Goal: Task Accomplishment & Management: Use online tool/utility

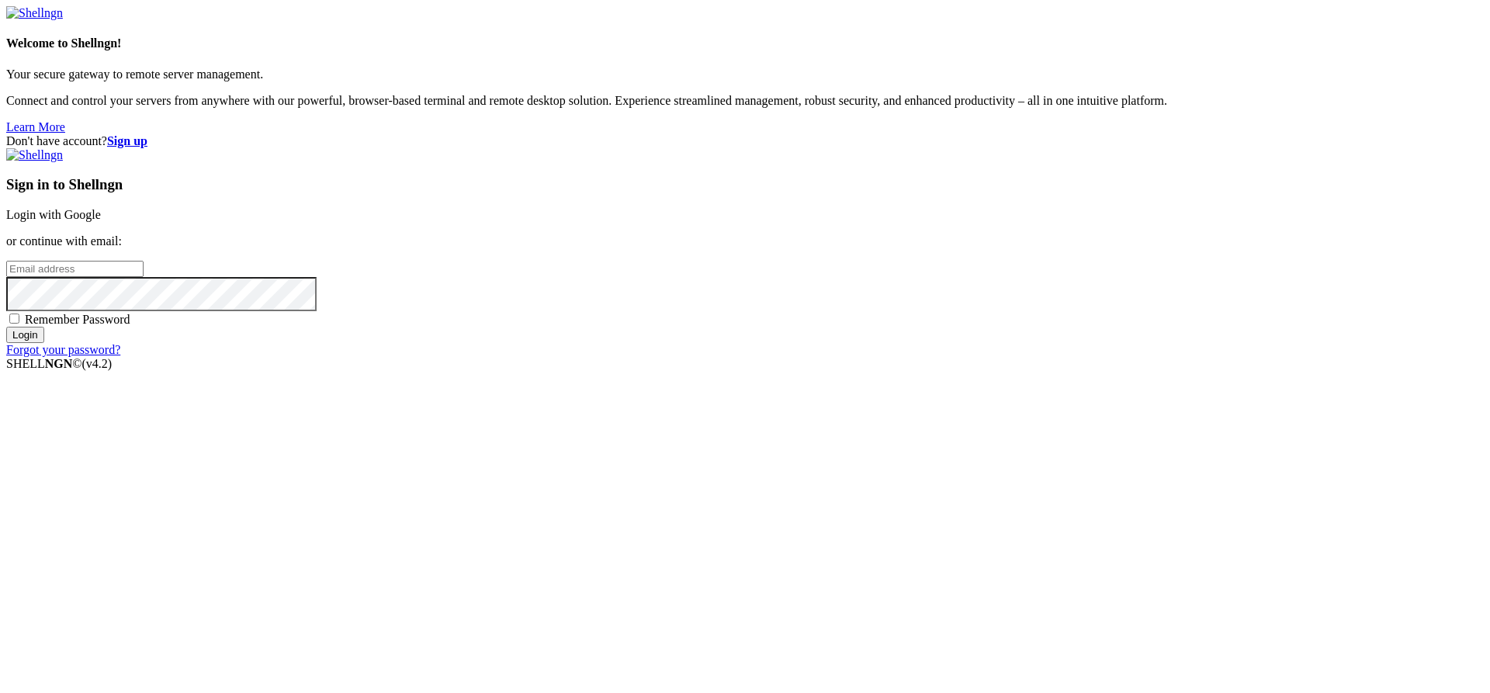
click at [965, 244] on div "Sign in to Shellngn Login with Google or continue with email: Remember Password…" at bounding box center [745, 252] width 1478 height 209
click at [101, 221] on link "Login with Google" at bounding box center [53, 214] width 95 height 13
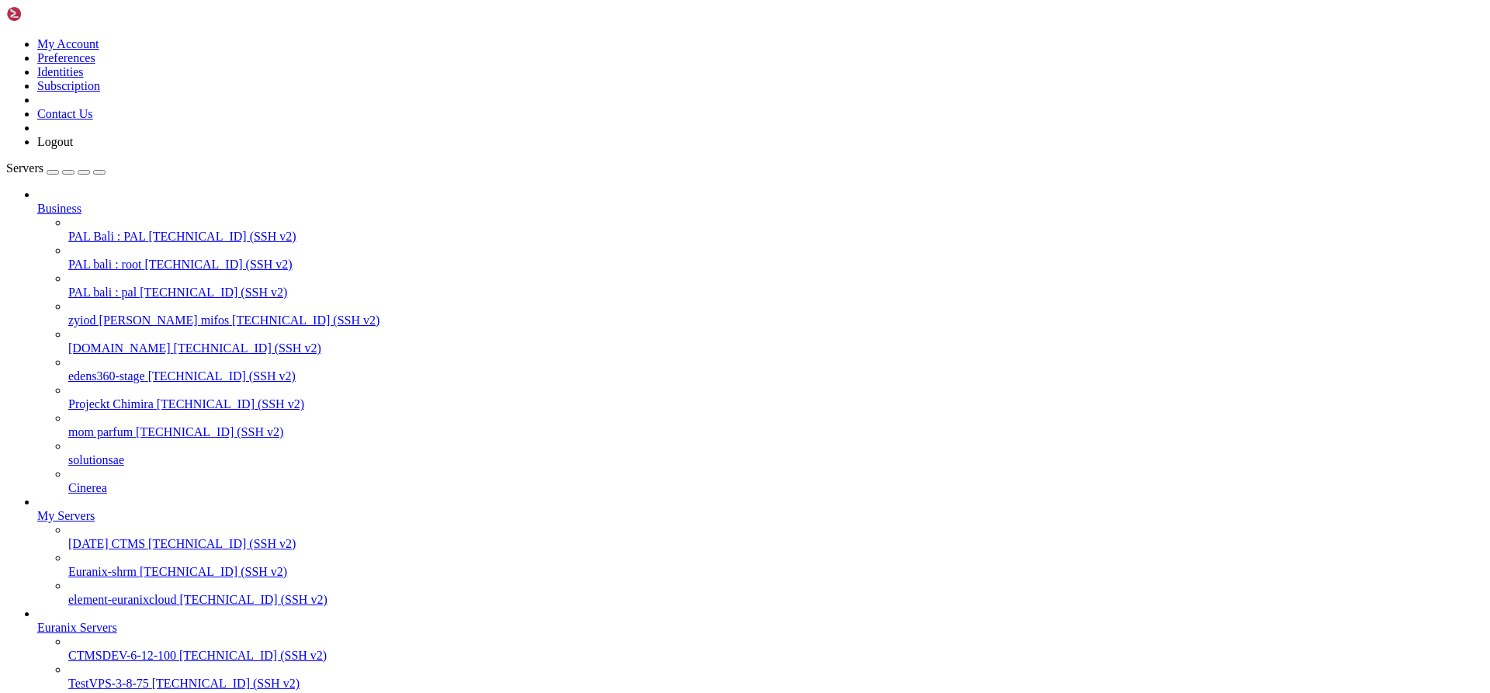
scroll to position [139, 0]
click at [124, 649] on span "CTMSDEV-6-12-100" at bounding box center [122, 655] width 108 height 13
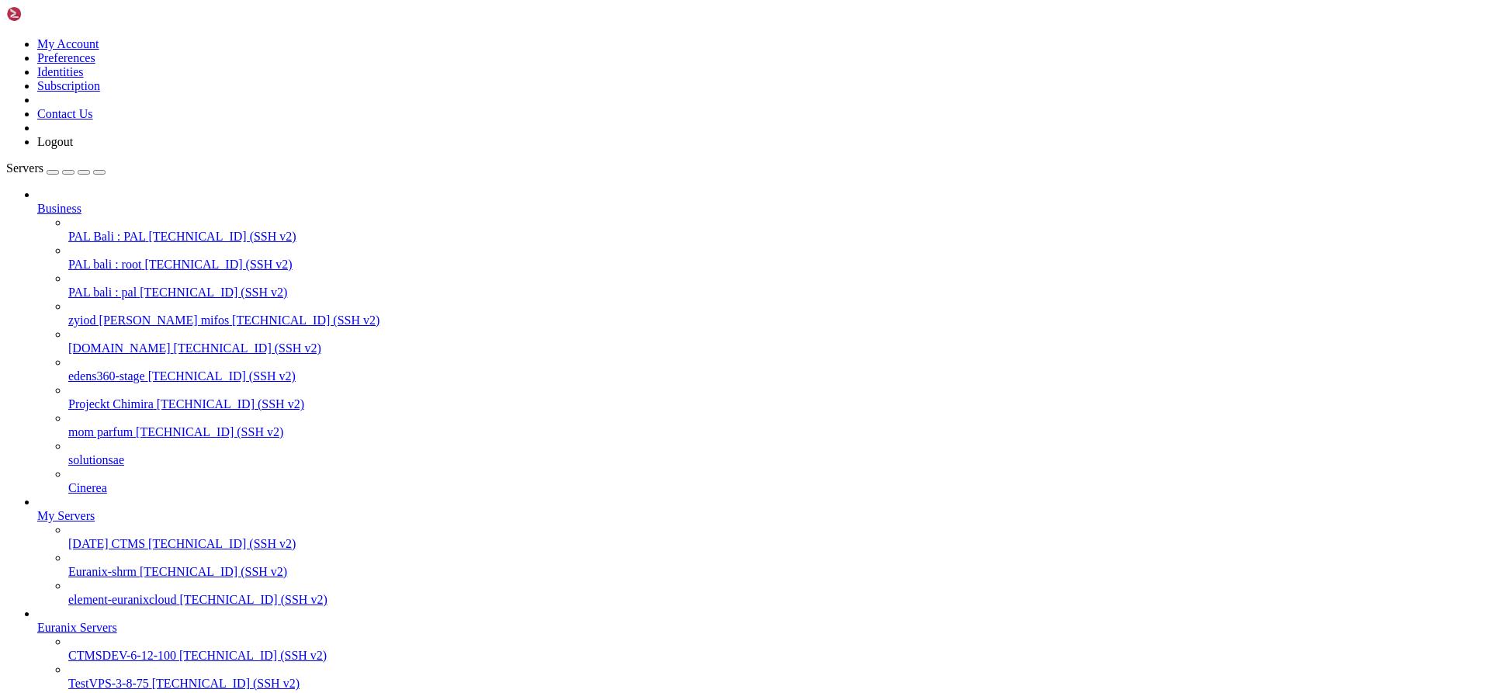
scroll to position [729, 0]
drag, startPoint x: 393, startPoint y: 1111, endPoint x: 161, endPoint y: 1123, distance: 232.3
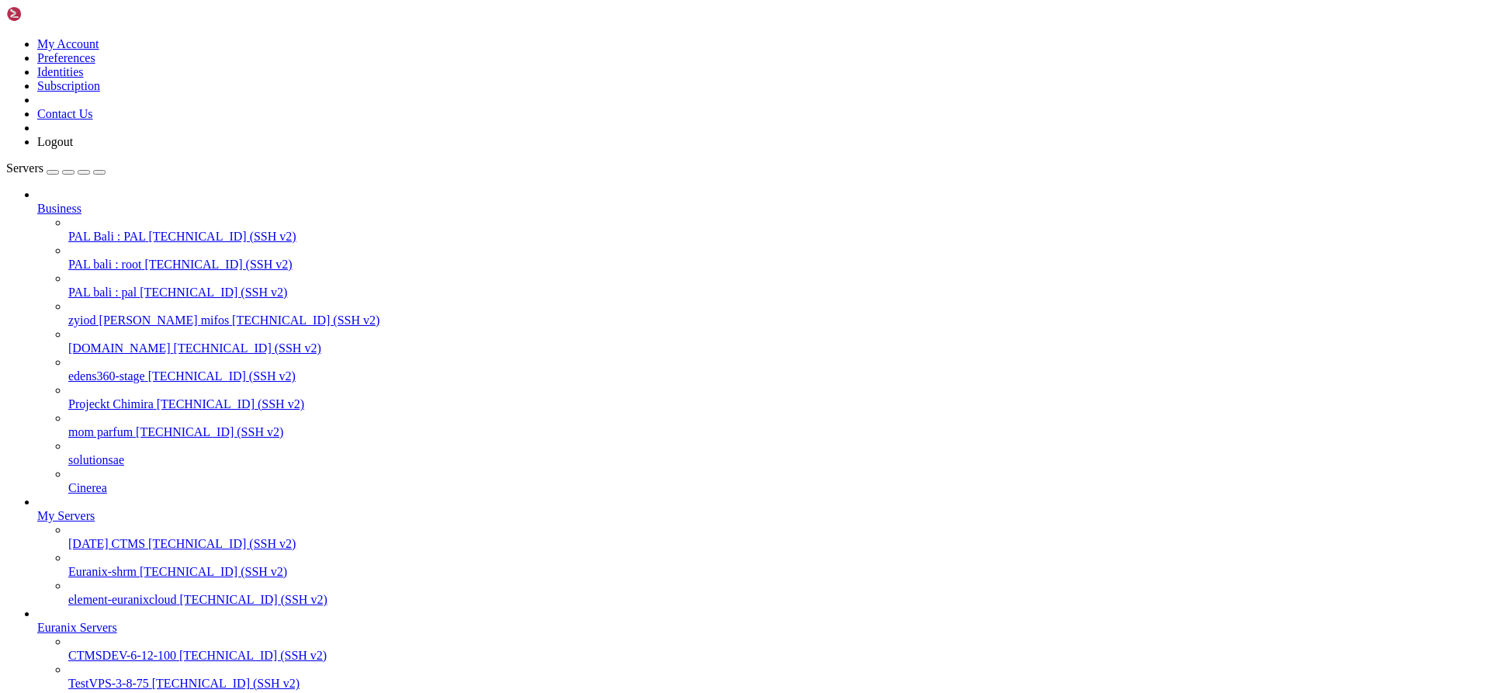
drag, startPoint x: 379, startPoint y: 1183, endPoint x: 56, endPoint y: 1183, distance: 322.8
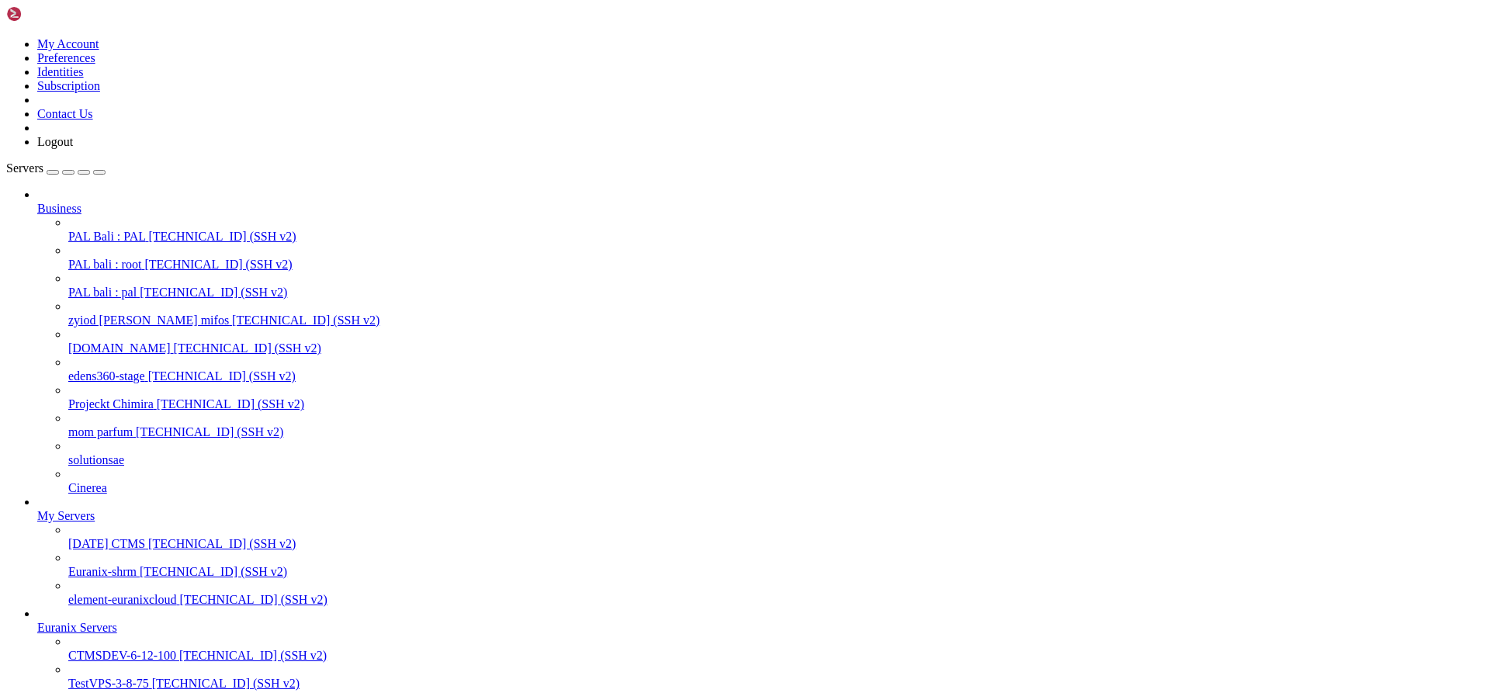
scroll to position [1606, 0]
drag, startPoint x: 764, startPoint y: 1582, endPoint x: 15, endPoint y: 1146, distance: 866.9
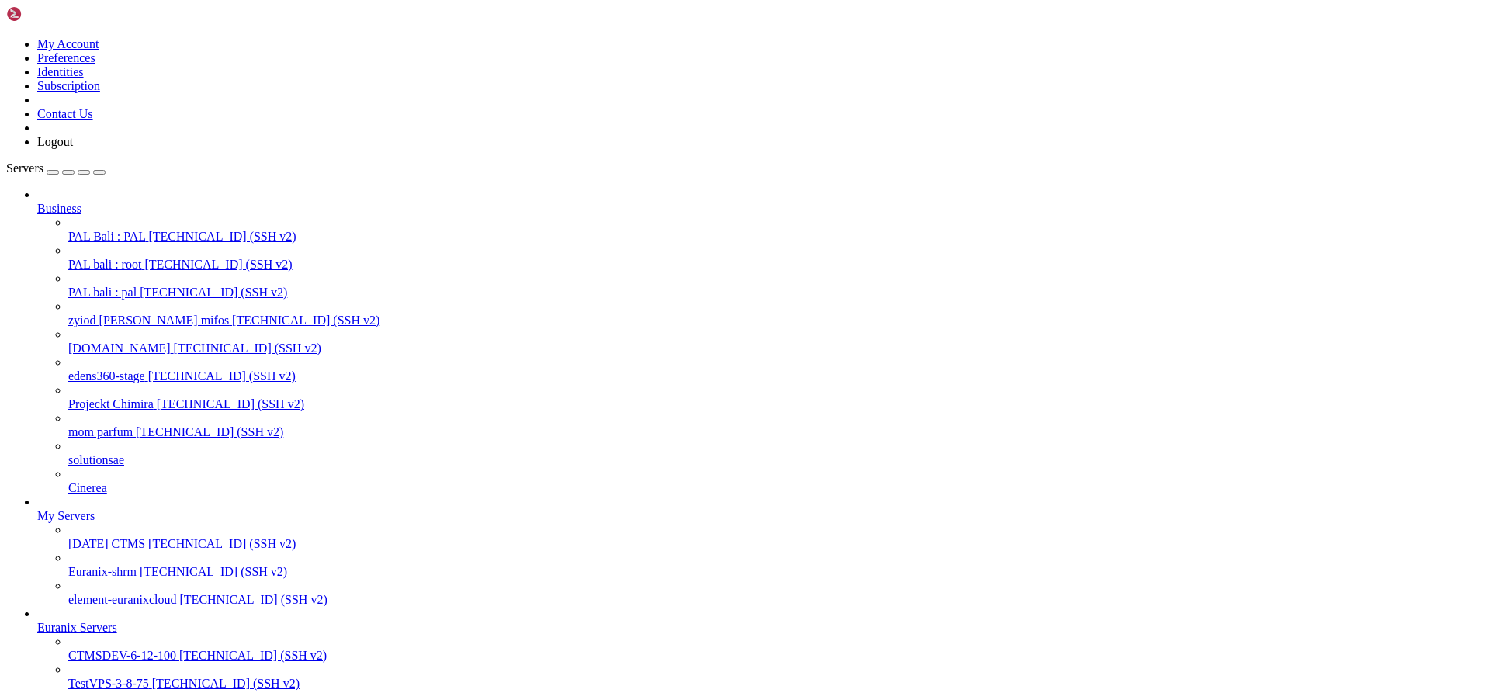
scroll to position [1533, 0]
drag, startPoint x: 758, startPoint y: 1239, endPoint x: 902, endPoint y: 1241, distance: 144.3
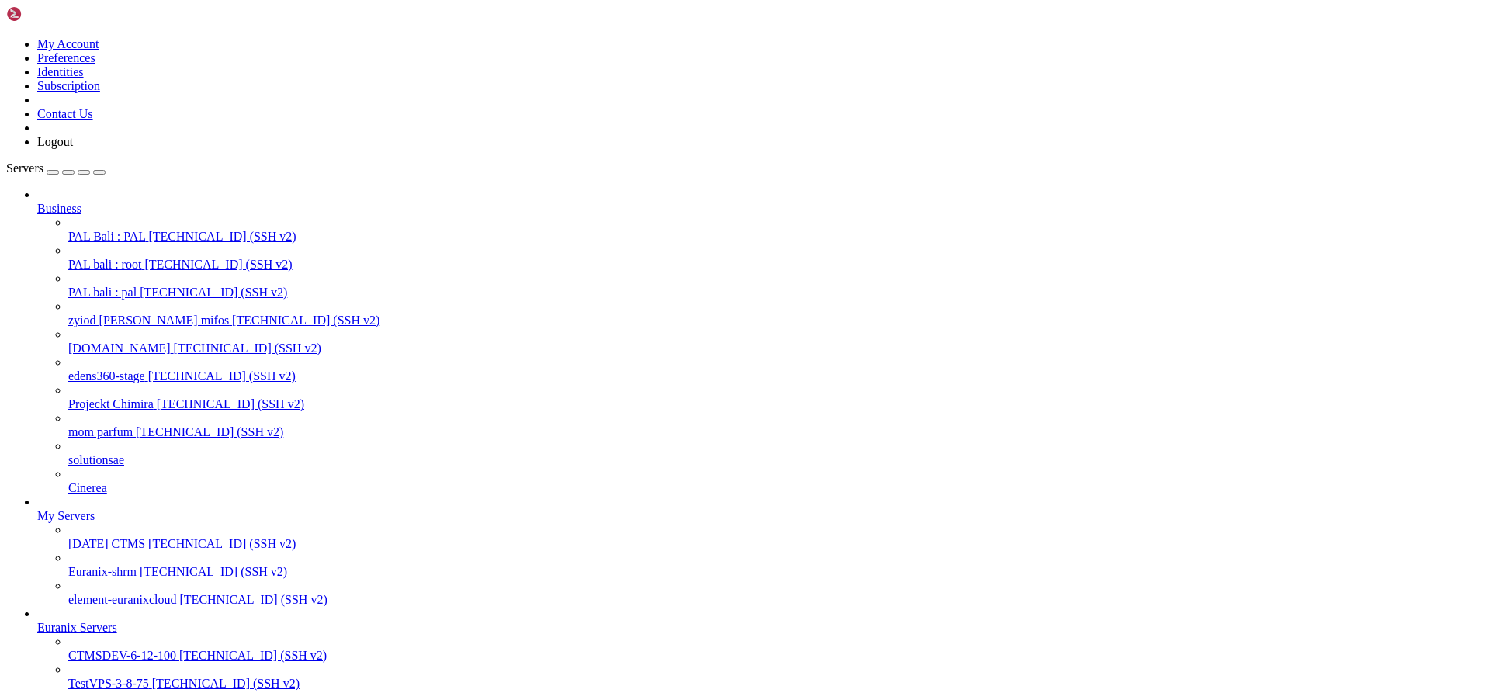
copy x-row "run"
drag, startPoint x: 365, startPoint y: 1188, endPoint x: 590, endPoint y: 1187, distance: 225.0
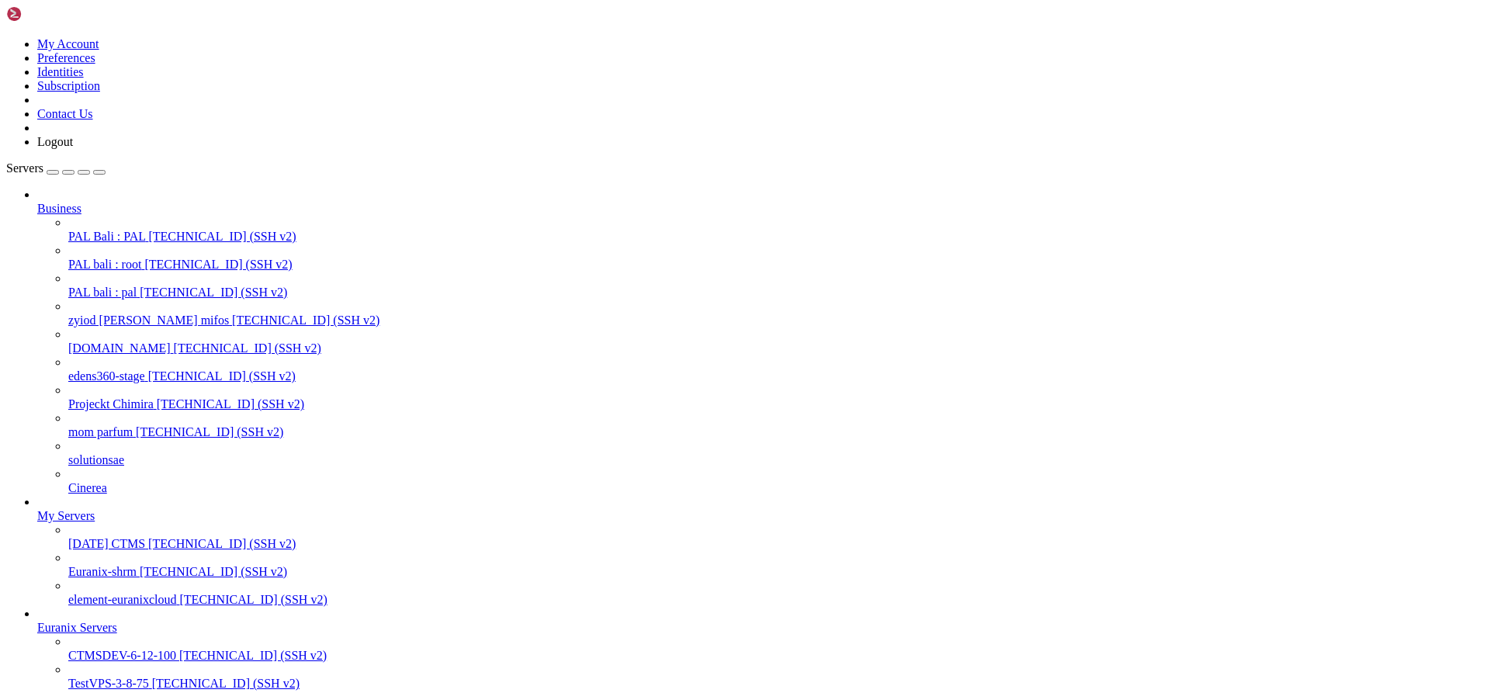
drag, startPoint x: 548, startPoint y: 1187, endPoint x: 341, endPoint y: 1196, distance: 206.6
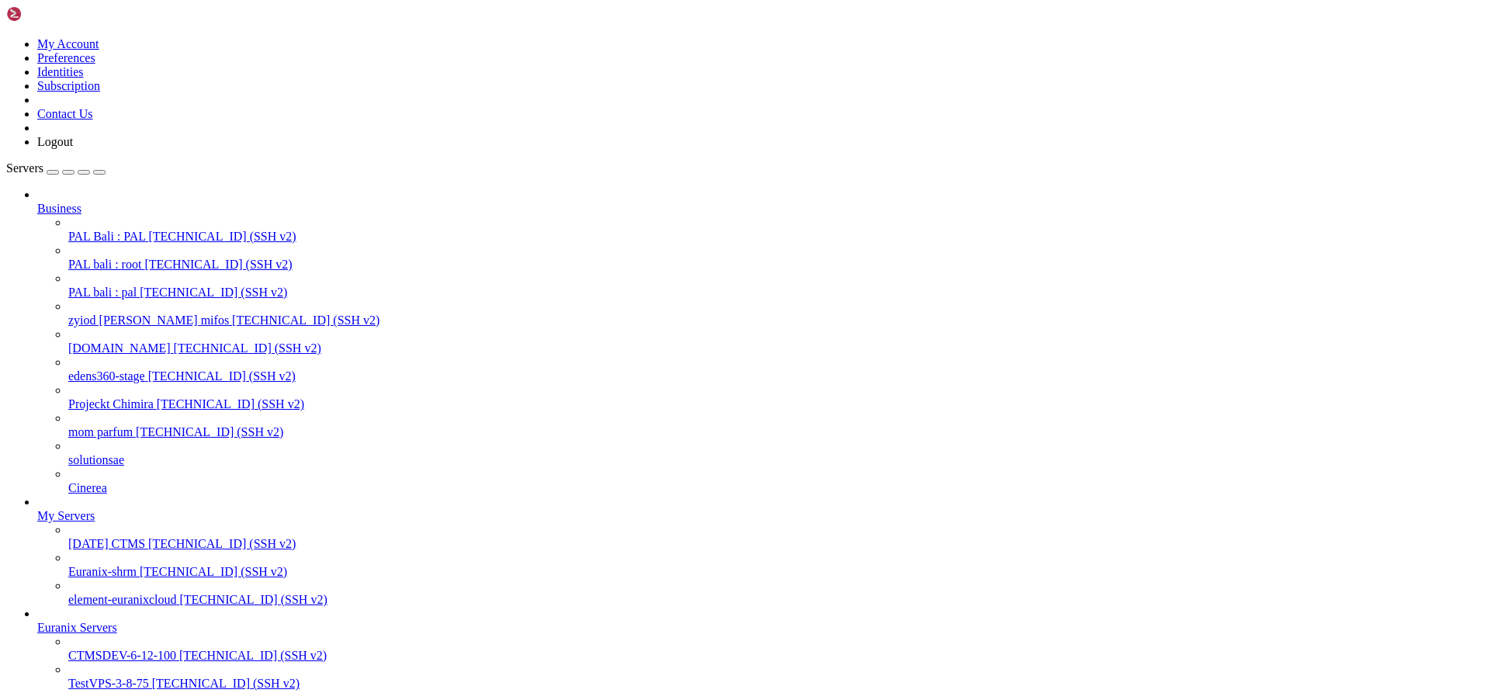
click at [137, 649] on span "CTMSDEV-6-12-100" at bounding box center [122, 655] width 108 height 13
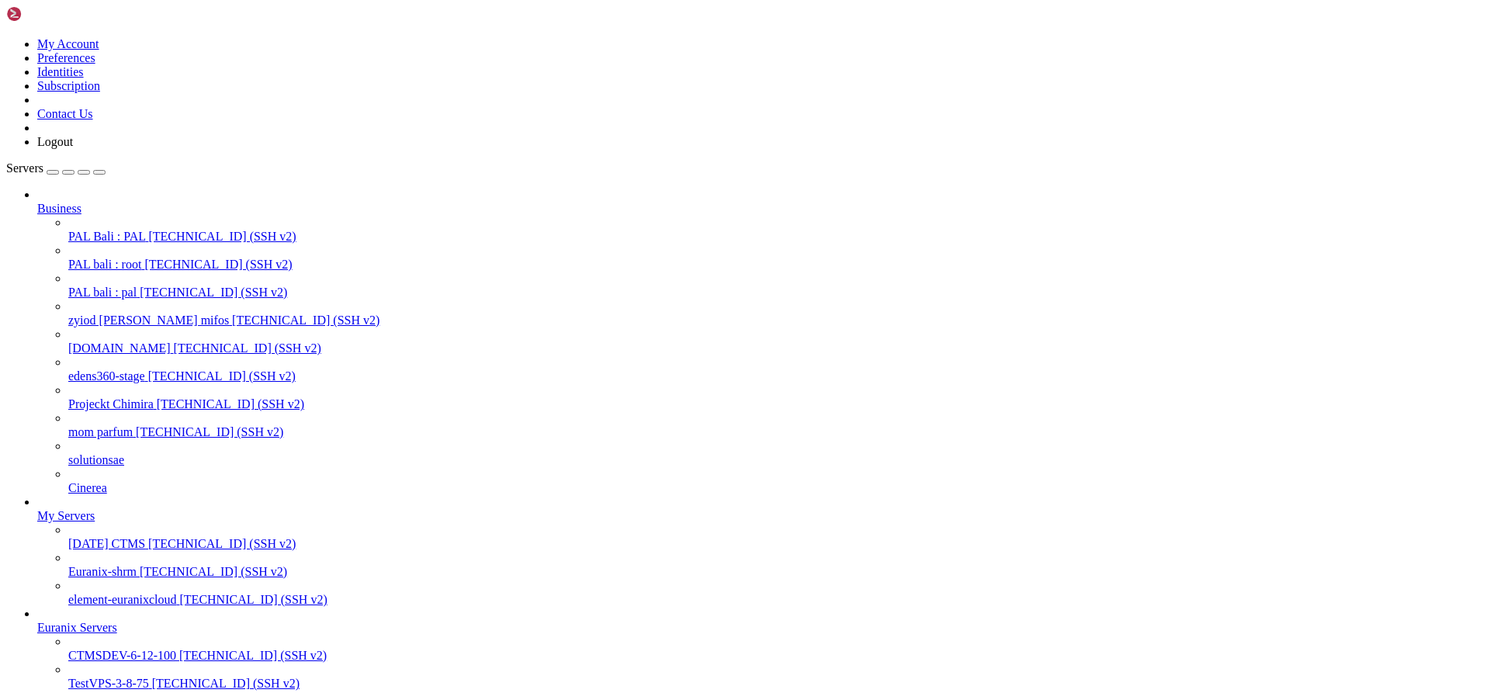
drag, startPoint x: 56, startPoint y: 1586, endPoint x: 379, endPoint y: 1582, distance: 322.9
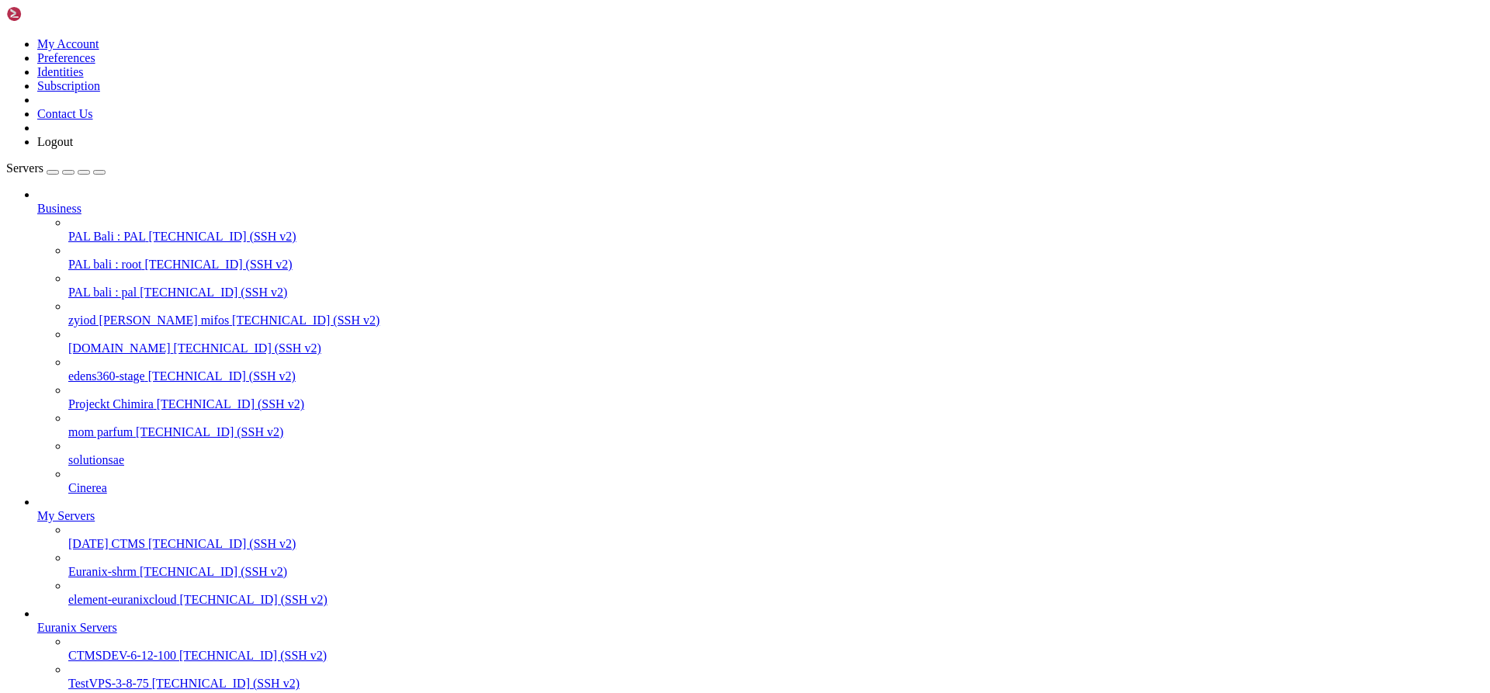
scroll to position [1570, 0]
drag, startPoint x: 57, startPoint y: 1535, endPoint x: 228, endPoint y: 1540, distance: 171.6
drag, startPoint x: 54, startPoint y: 1537, endPoint x: 234, endPoint y: 1536, distance: 180.8
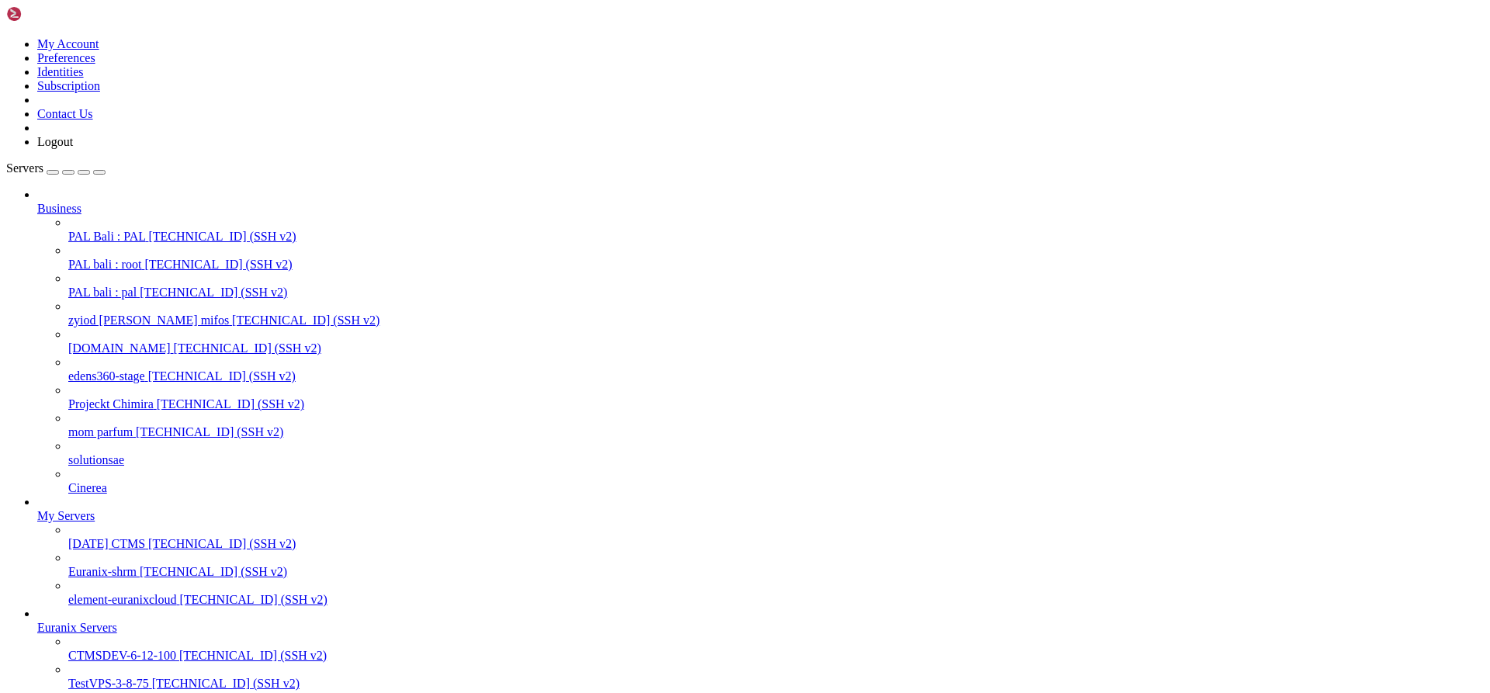
scroll to position [1628, 0]
drag, startPoint x: 56, startPoint y: 1524, endPoint x: 495, endPoint y: 1530, distance: 439.3
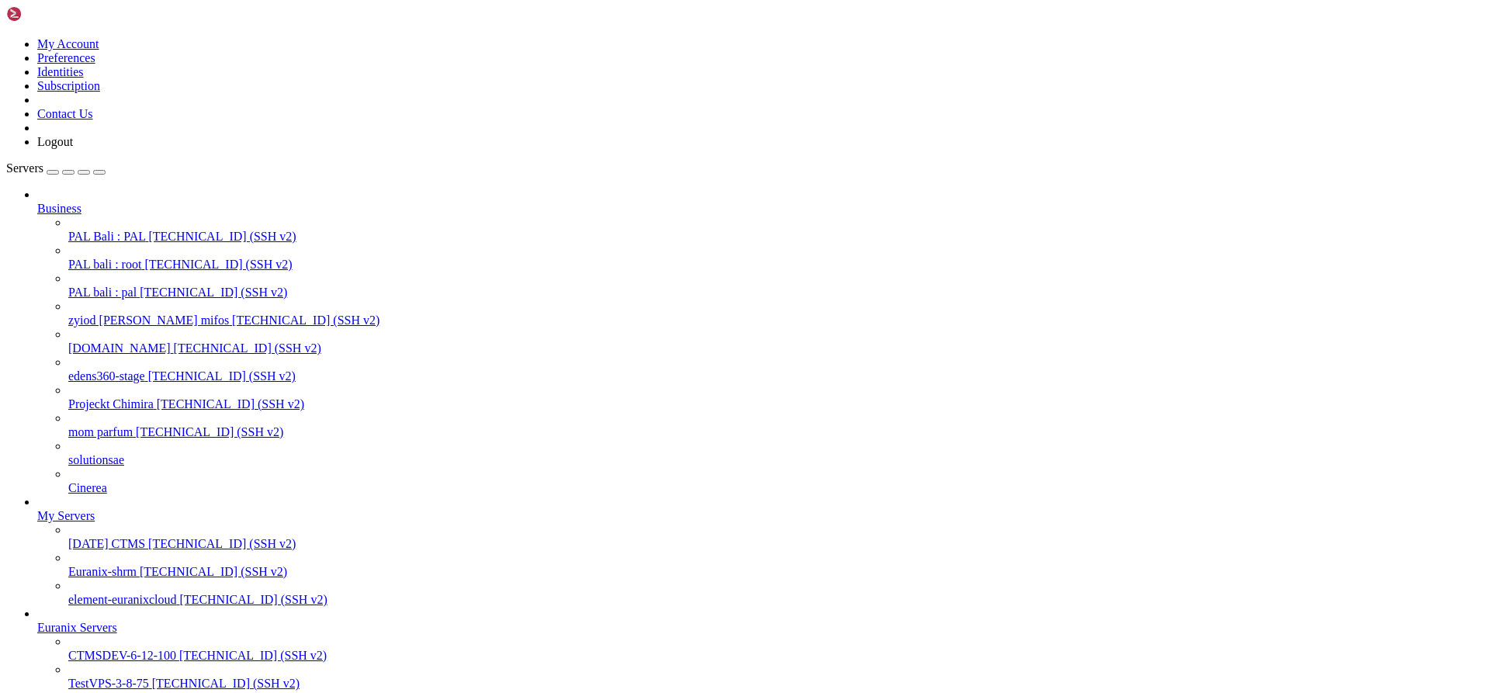
drag, startPoint x: 243, startPoint y: 1408, endPoint x: 19, endPoint y: 1381, distance: 225.0
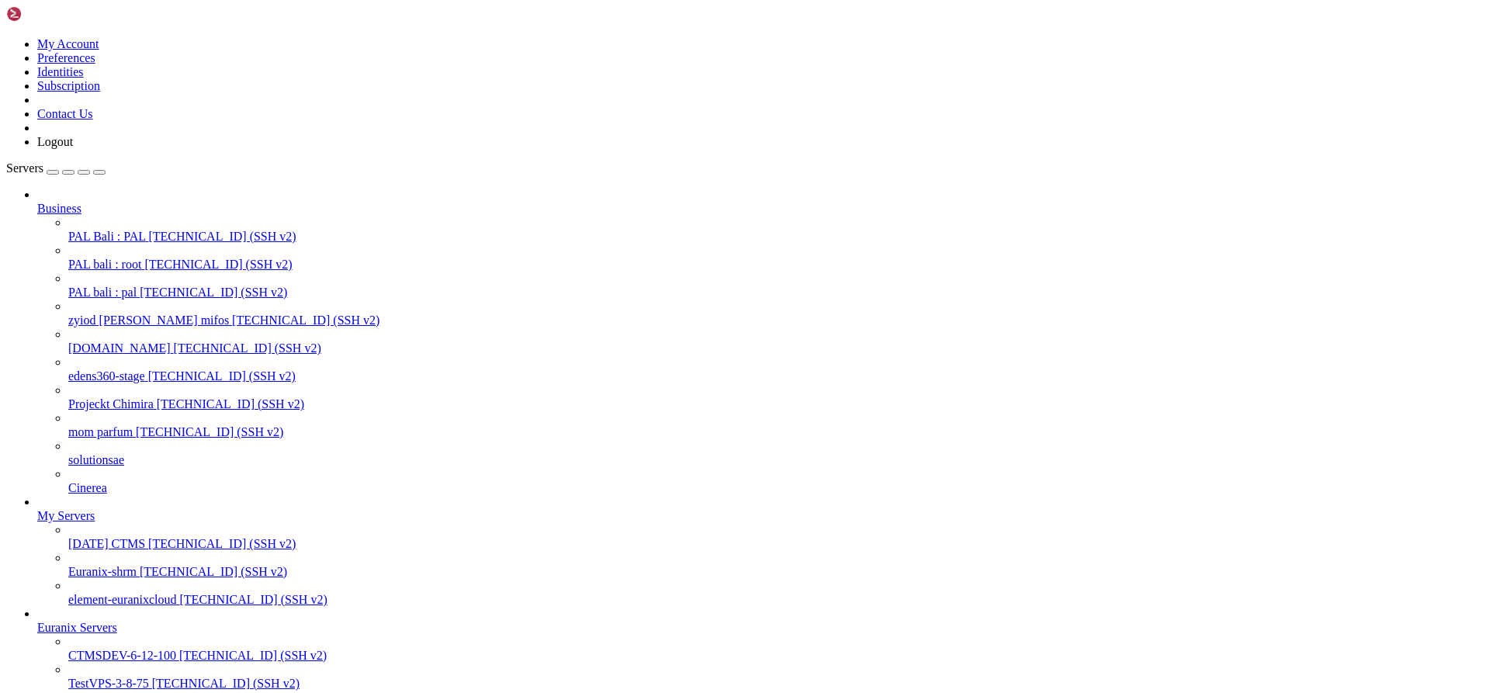
drag, startPoint x: 244, startPoint y: 1817, endPoint x: 59, endPoint y: 1488, distance: 377.7
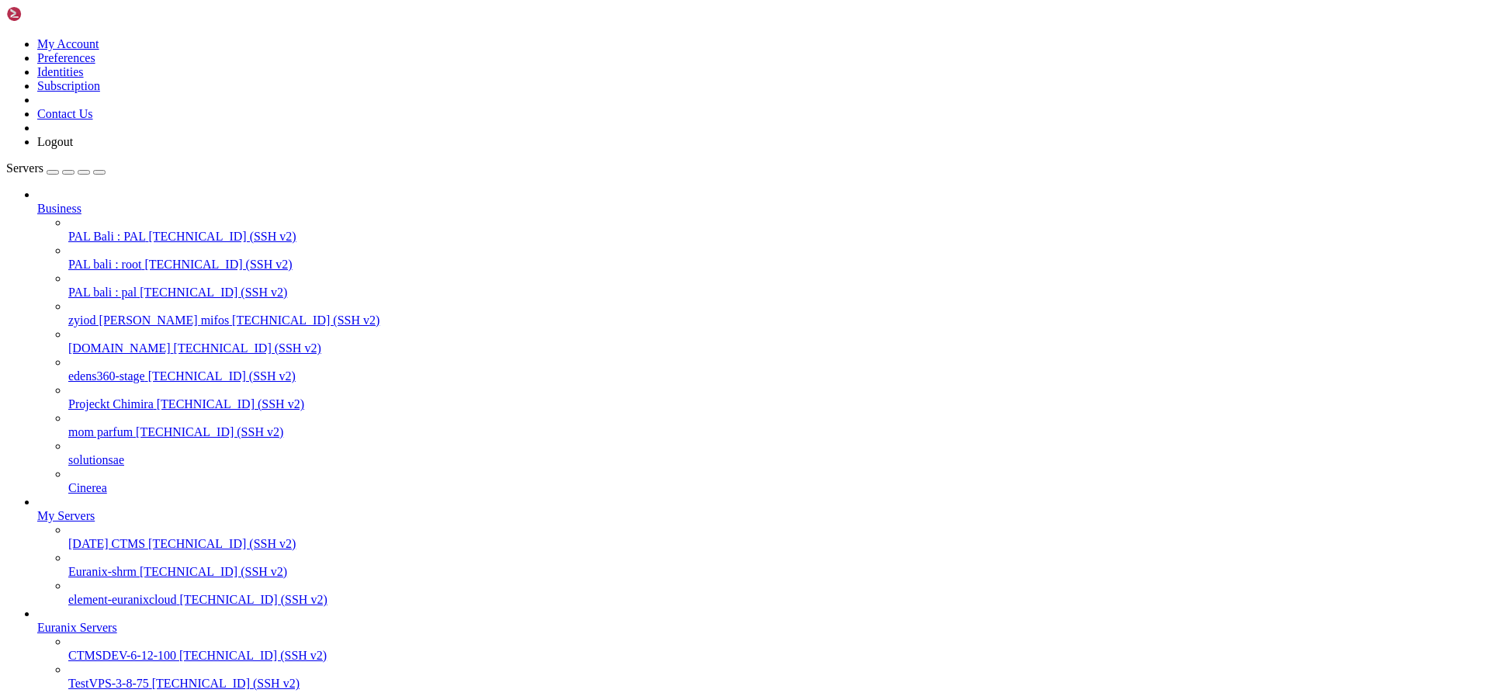
drag, startPoint x: 16, startPoint y: 1321, endPoint x: 871, endPoint y: 1824, distance: 992.7
